Goal: Navigation & Orientation: Understand site structure

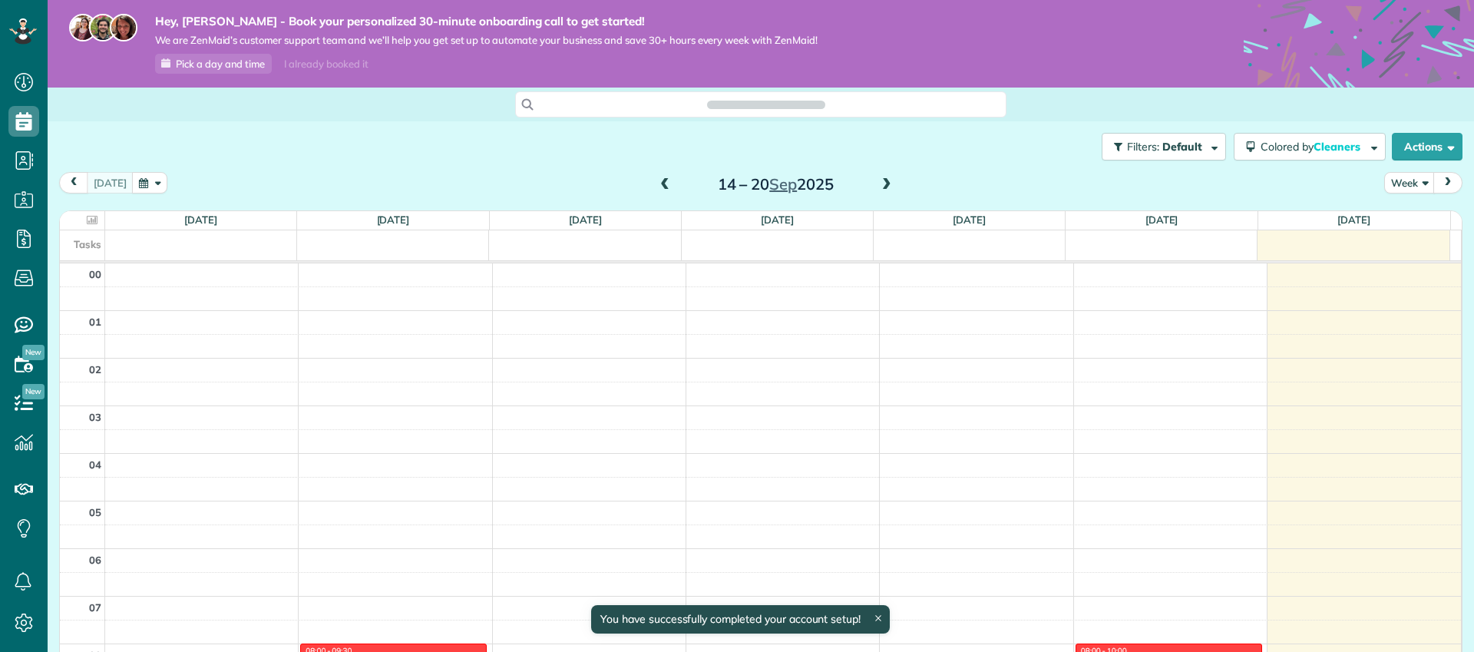
scroll to position [334, 0]
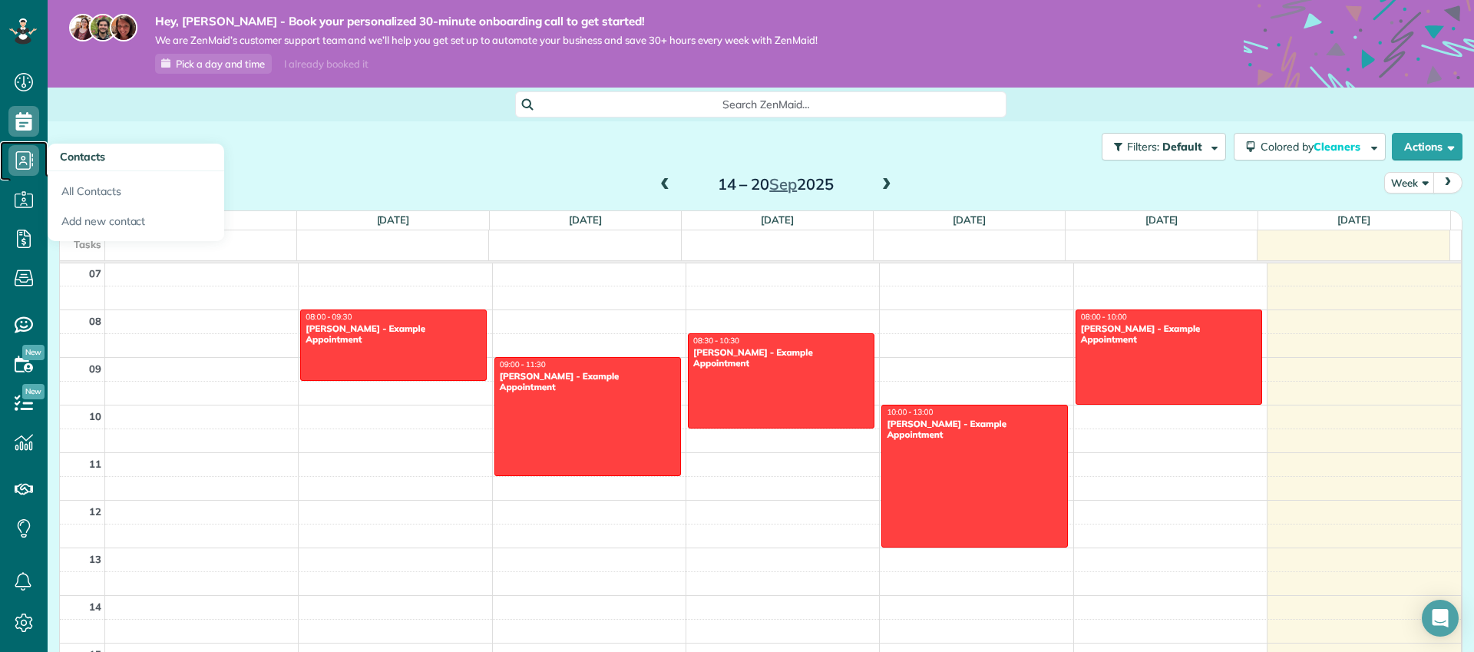
click at [18, 160] on icon at bounding box center [23, 160] width 31 height 31
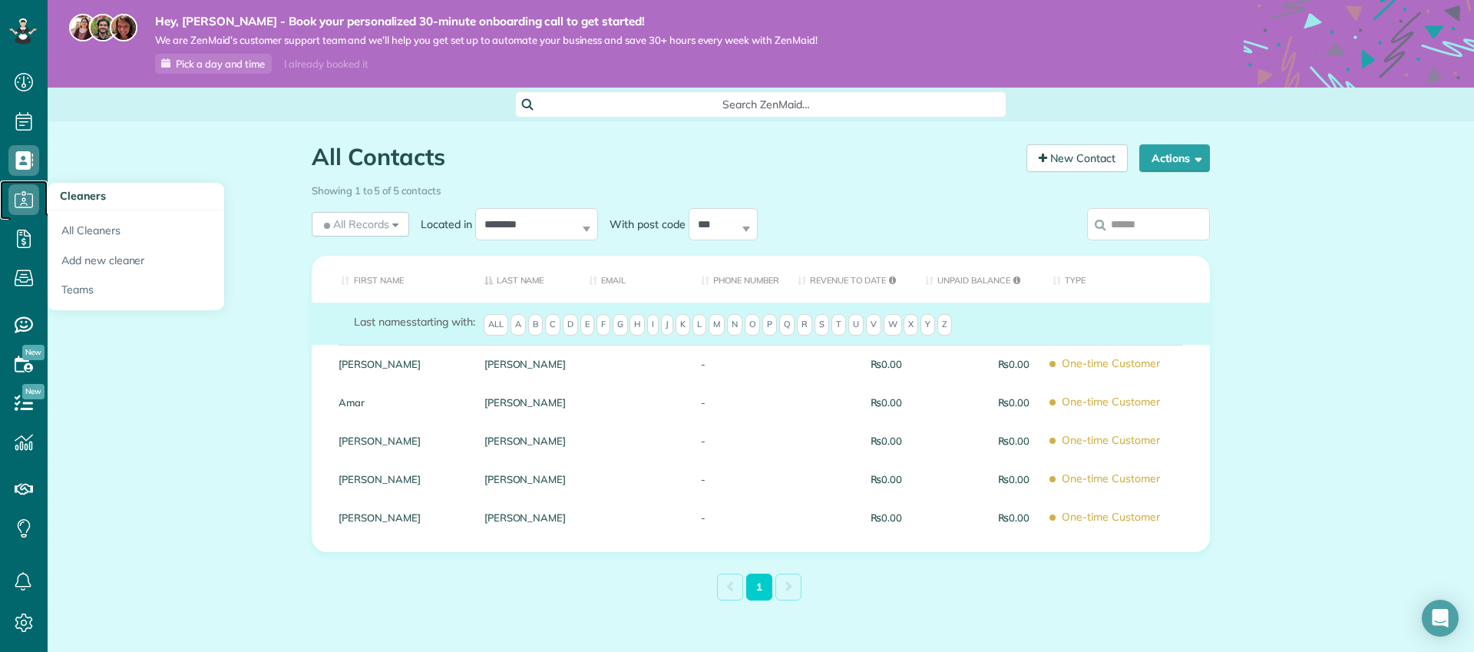
click at [24, 207] on use at bounding box center [24, 199] width 18 height 16
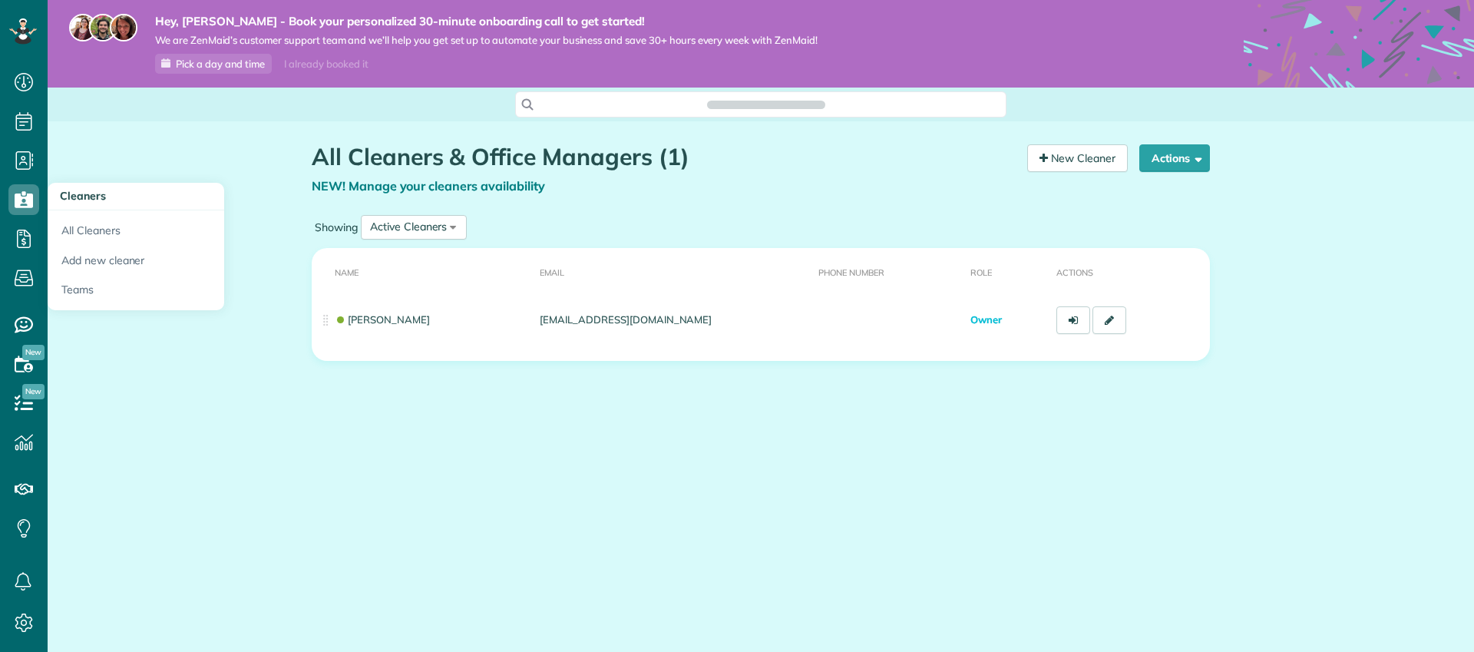
scroll to position [7, 7]
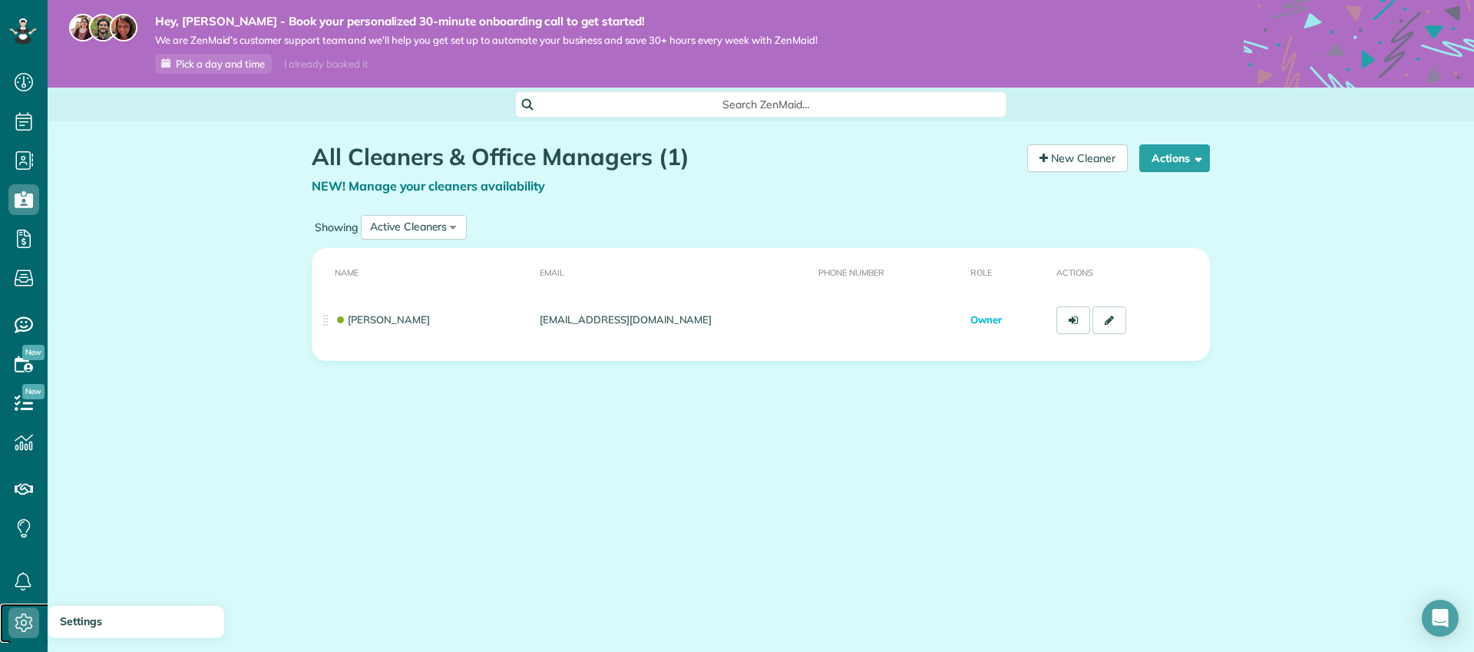
click at [26, 616] on use at bounding box center [24, 622] width 18 height 18
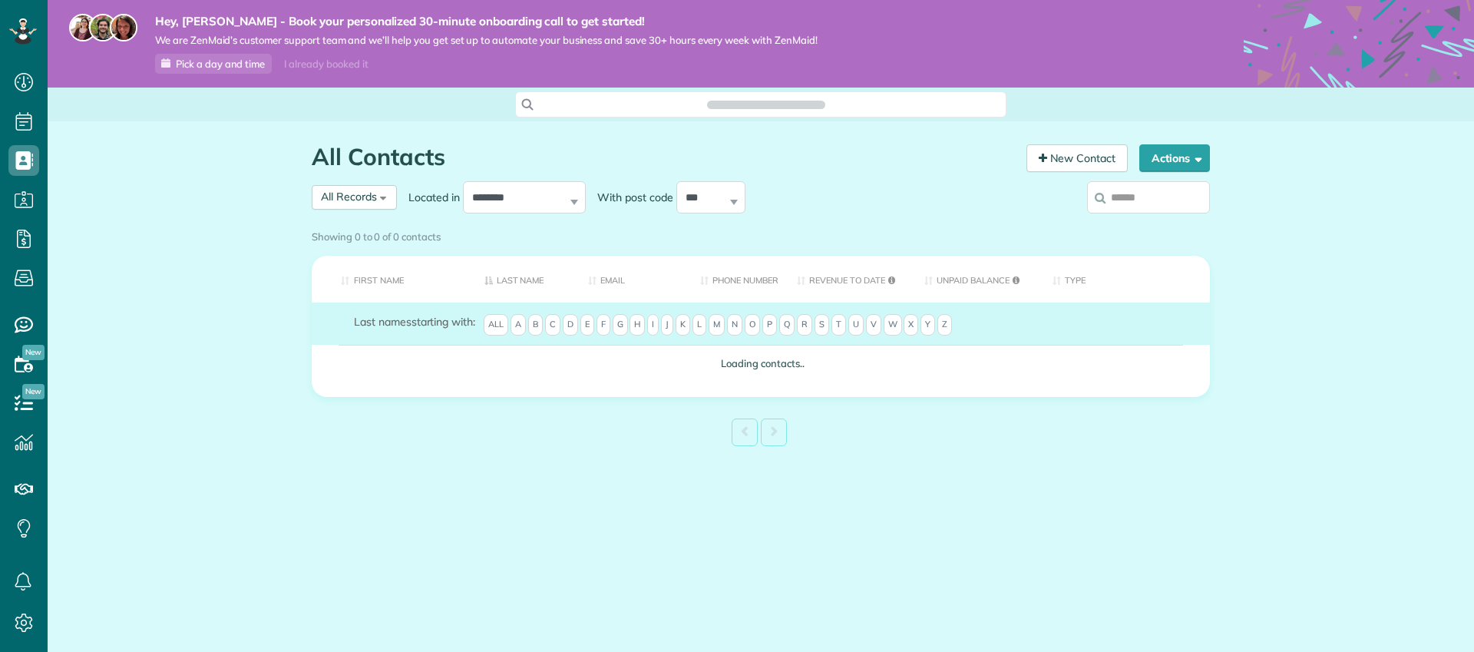
scroll to position [7, 7]
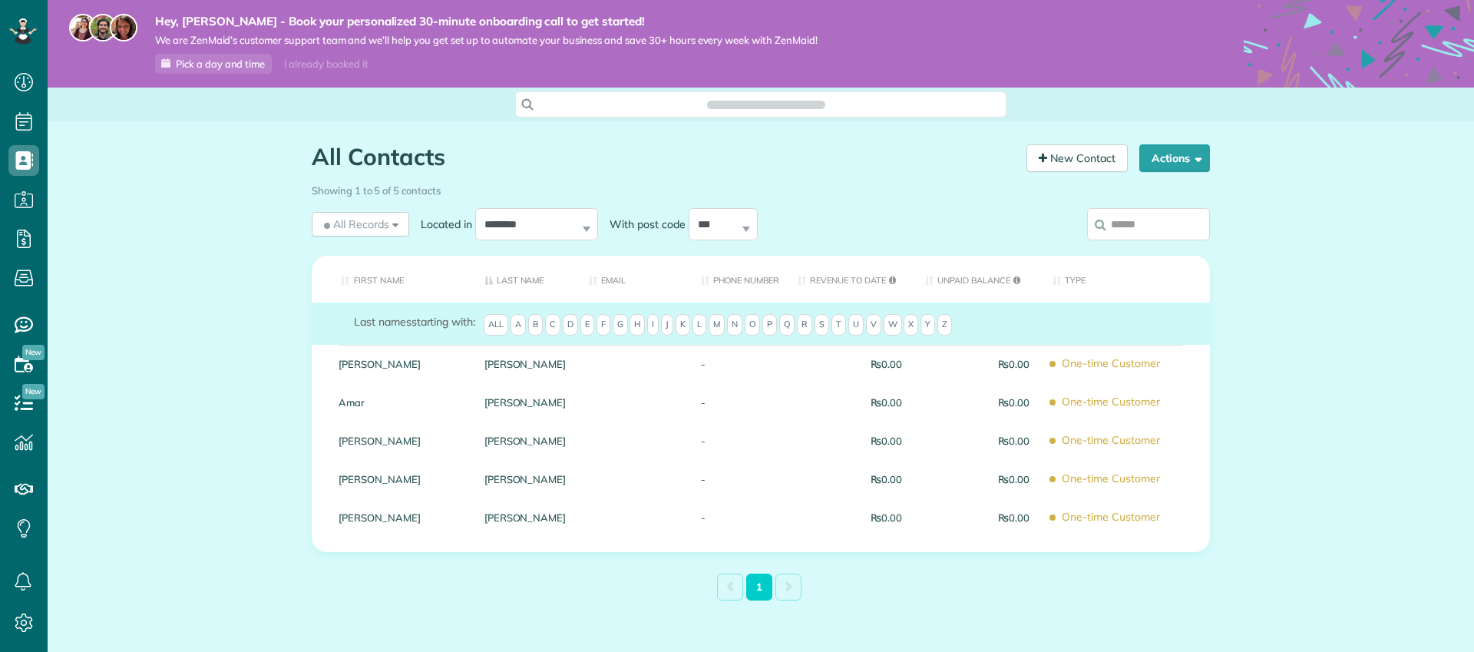
click at [137, 203] on div "All Contacts Contacts in ZenMaid [2 min] New Contact Actions New Contact Export…" at bounding box center [761, 409] width 1426 height 577
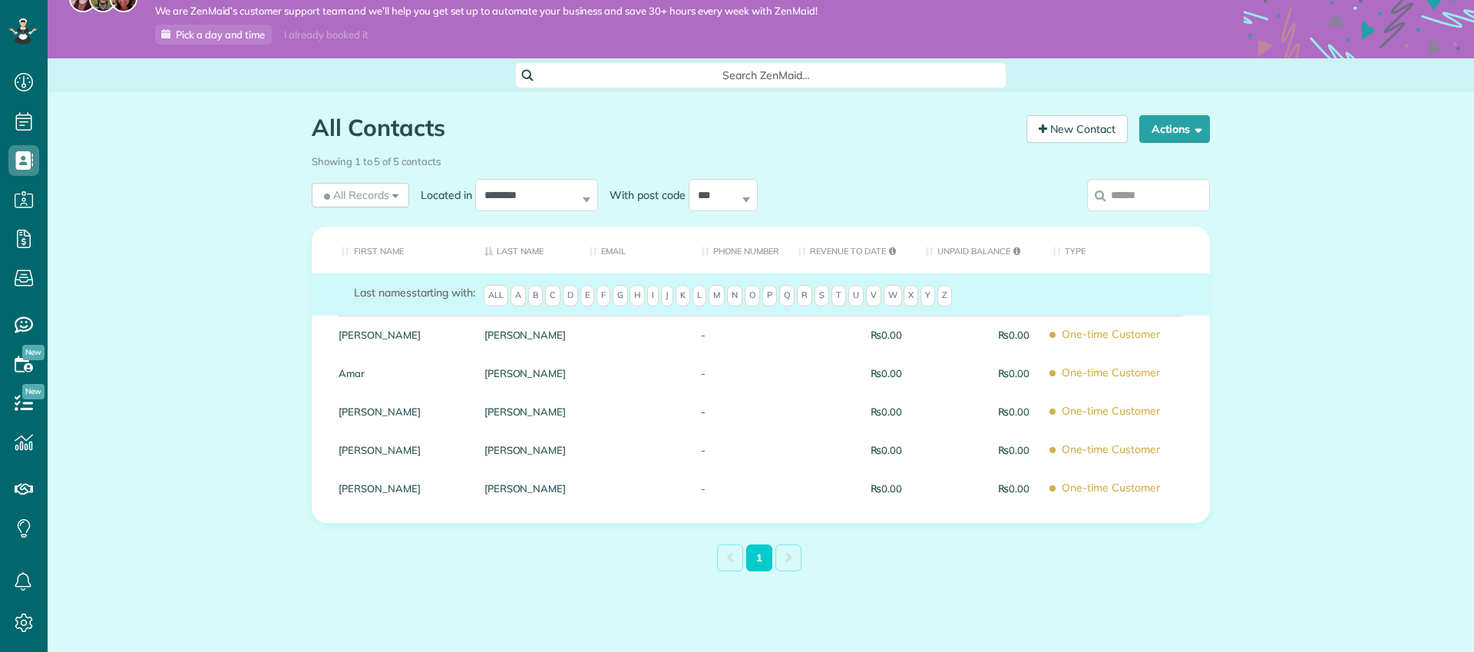
scroll to position [0, 0]
